Goal: Find contact information: Find contact information

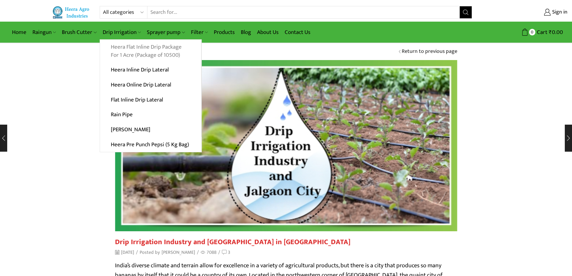
click at [172, 55] on link "Heera Flat Inline Drip Package For 1 Acre (Package of 10500)" at bounding box center [150, 51] width 101 height 23
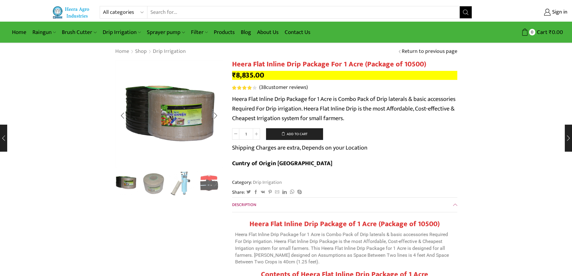
click at [218, 184] on div "Next slide" at bounding box center [215, 183] width 15 height 15
click at [216, 185] on div "Next slide" at bounding box center [215, 183] width 15 height 15
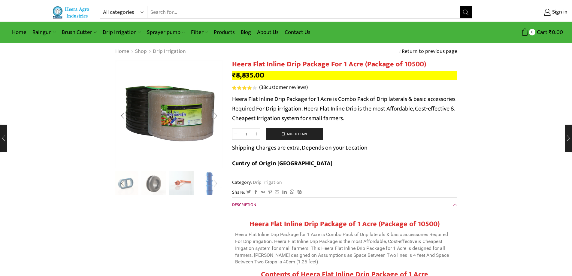
click at [216, 185] on div "Next slide" at bounding box center [215, 183] width 15 height 15
click at [216, 185] on img "10 / 10" at bounding box center [209, 183] width 25 height 25
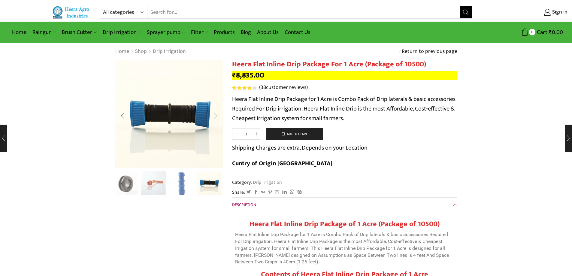
click at [214, 116] on div "Next slide" at bounding box center [215, 115] width 15 height 15
click at [216, 116] on div "Next slide" at bounding box center [215, 115] width 15 height 15
click at [217, 116] on div "Next slide" at bounding box center [215, 115] width 15 height 15
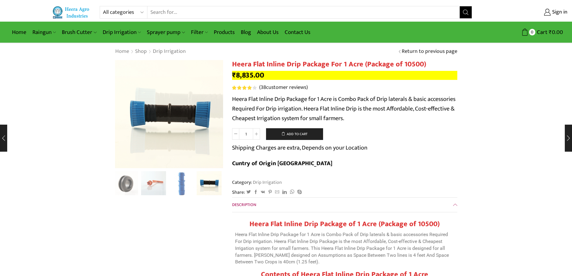
click at [294, 31] on link "Contact Us" at bounding box center [298, 32] width 32 height 14
